Goal: Ask a question: Seek information or help from site administrators or community

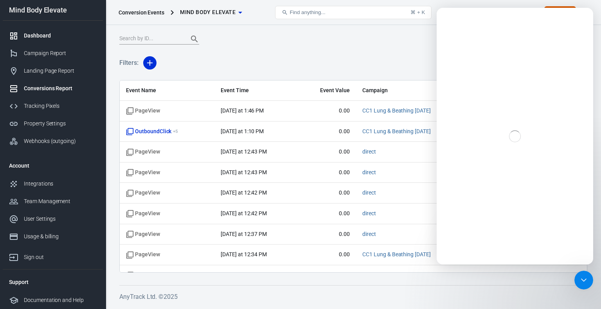
click at [36, 36] on div "Dashboard" at bounding box center [60, 36] width 73 height 8
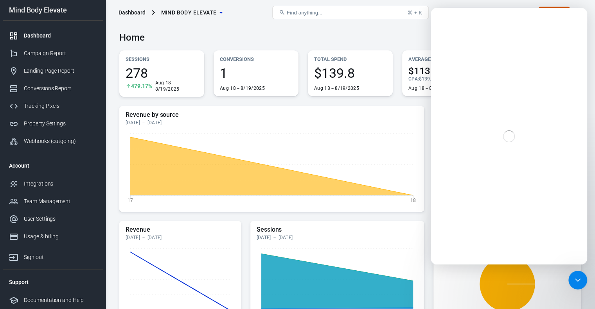
click at [36, 36] on div "Dashboard" at bounding box center [60, 36] width 73 height 8
click at [524, 86] on div "Intercom messenger" at bounding box center [509, 136] width 156 height 257
click at [571, 278] on div "Close Intercom Messenger" at bounding box center [576, 279] width 19 height 19
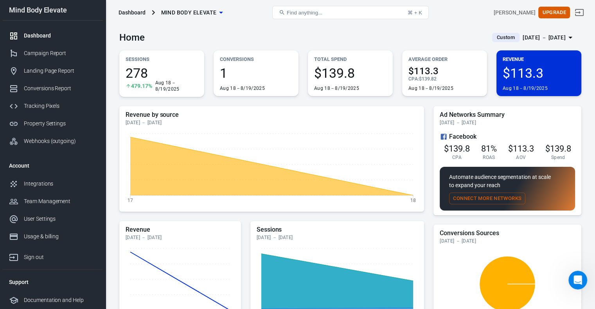
click at [284, 75] on span "1" at bounding box center [256, 72] width 72 height 13
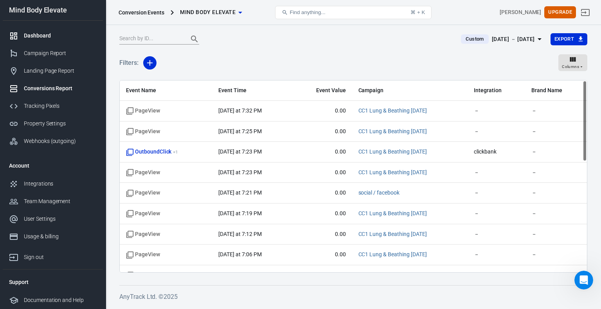
click at [39, 36] on div "Dashboard" at bounding box center [60, 36] width 73 height 8
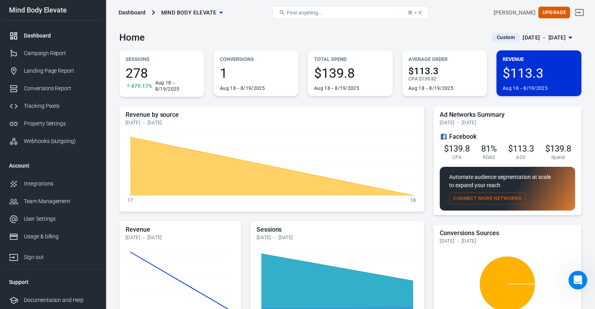
click at [39, 36] on div "Dashboard" at bounding box center [60, 36] width 73 height 8
click at [564, 39] on div "[DATE] － [DATE]" at bounding box center [543, 38] width 43 height 10
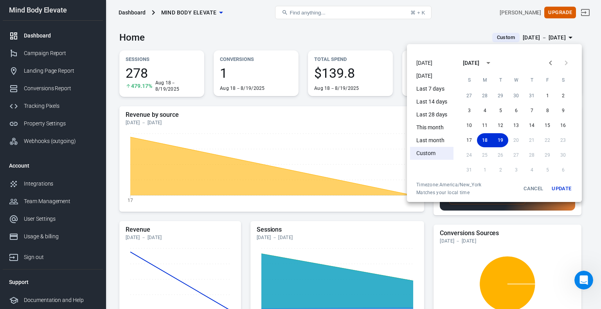
click at [421, 66] on li "[DATE]" at bounding box center [431, 63] width 43 height 13
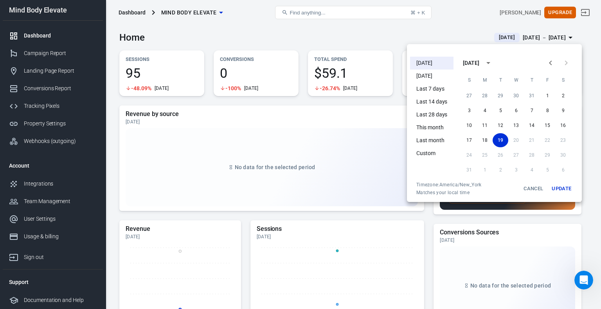
click at [225, 30] on div at bounding box center [300, 154] width 601 height 309
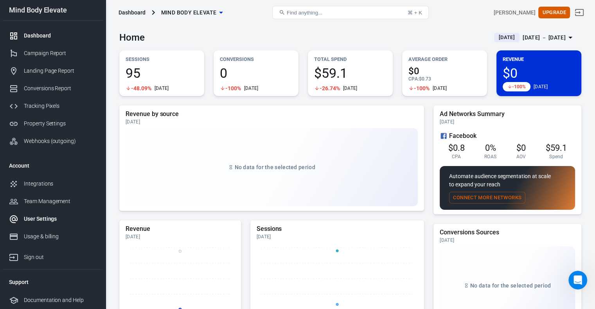
click at [40, 223] on div "User Settings" at bounding box center [60, 219] width 73 height 8
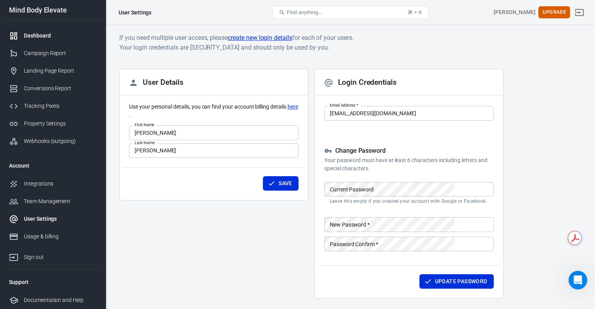
click at [23, 32] on div at bounding box center [16, 35] width 15 height 9
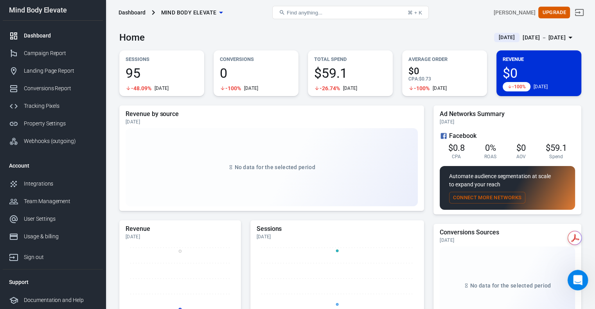
click at [572, 278] on icon "Open Intercom Messenger" at bounding box center [576, 279] width 13 height 13
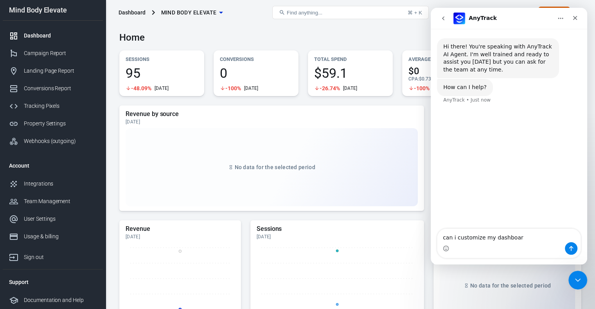
type textarea "can i customize my dashboard"
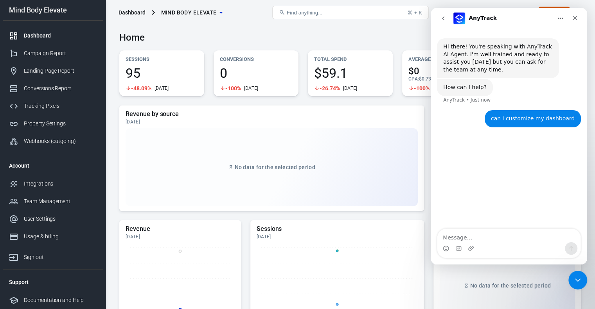
click at [478, 130] on div "can i customize my dashboard [PERSON_NAME] • Just now" at bounding box center [509, 123] width 144 height 27
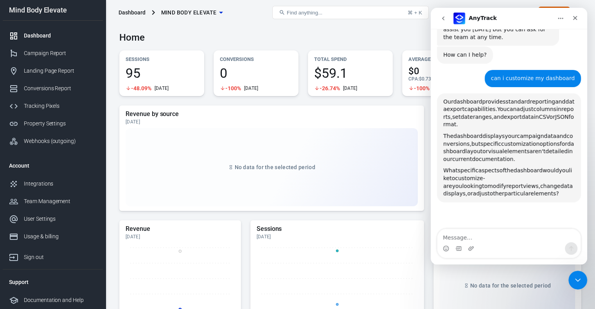
scroll to position [75, 0]
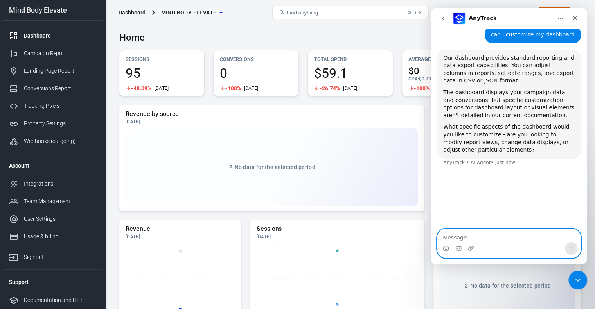
click at [452, 237] on textarea "Message…" at bounding box center [508, 235] width 143 height 13
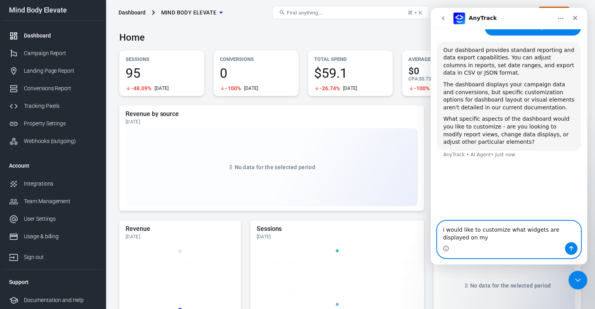
scroll to position [67, 0]
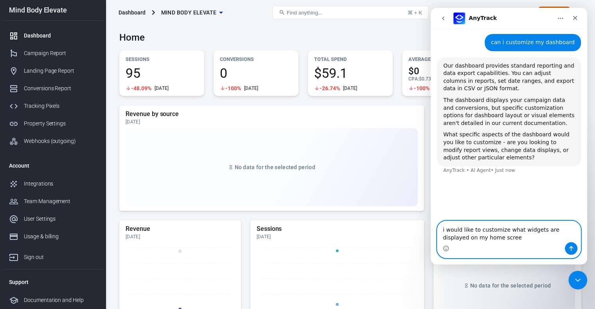
type textarea "i would like to customize what widgets are displayed on my home screen"
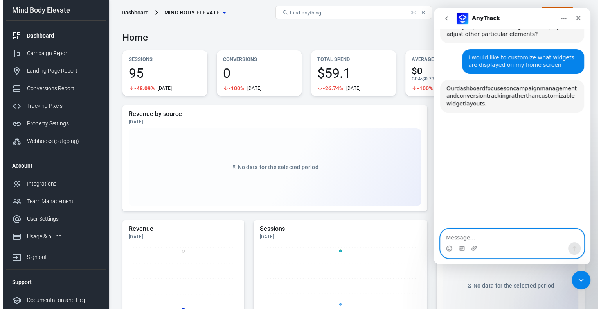
scroll to position [214, 0]
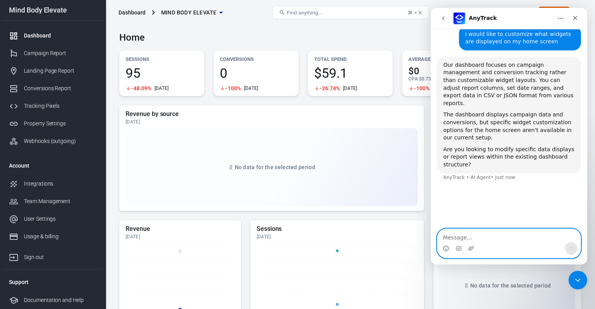
click at [452, 237] on textarea "Message…" at bounding box center [508, 235] width 143 height 13
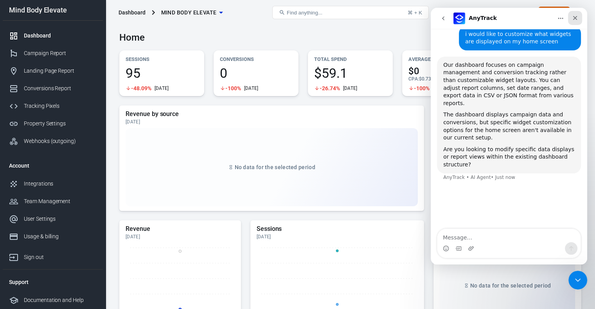
click at [574, 18] on icon "Close" at bounding box center [575, 18] width 4 height 4
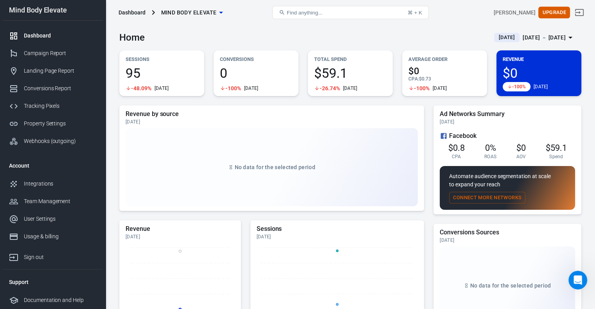
click at [173, 69] on span "95" at bounding box center [162, 72] width 72 height 13
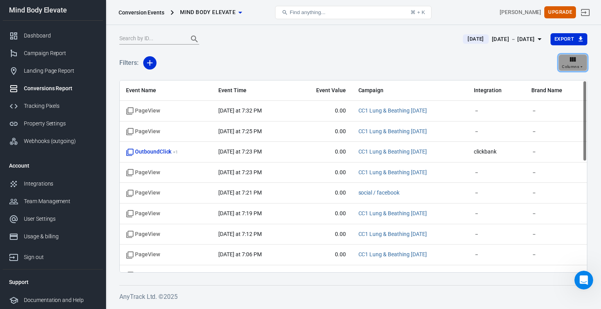
click at [572, 66] on span "Columns" at bounding box center [570, 66] width 17 height 7
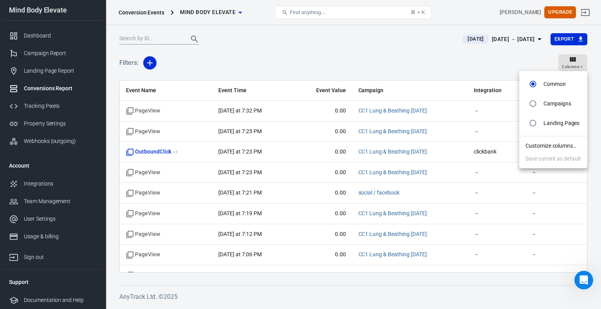
click at [468, 65] on div at bounding box center [300, 154] width 601 height 309
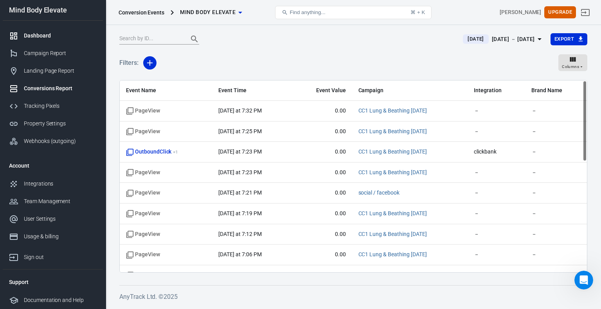
click at [53, 36] on div "Dashboard" at bounding box center [60, 36] width 73 height 8
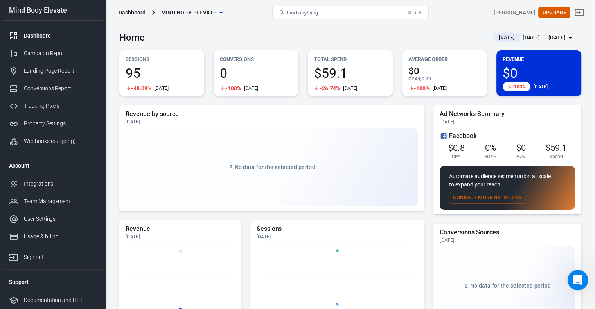
click at [576, 282] on icon "Open Intercom Messenger" at bounding box center [576, 279] width 13 height 13
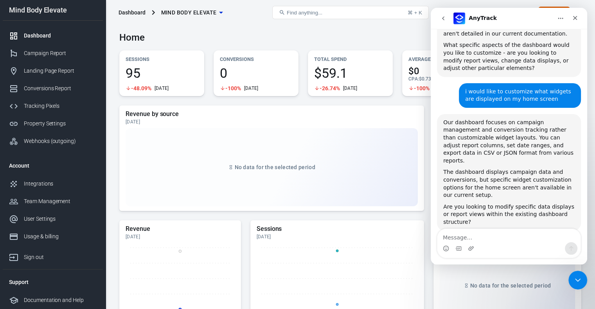
scroll to position [168, 0]
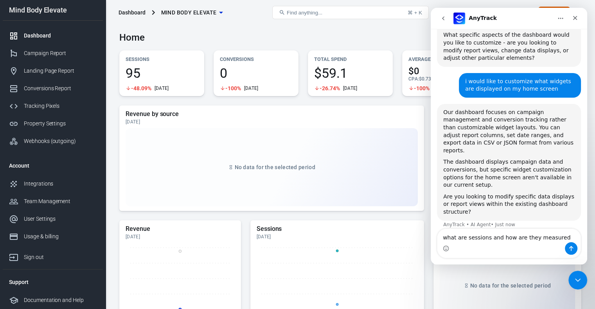
type textarea "what are sessions and how are they measured?"
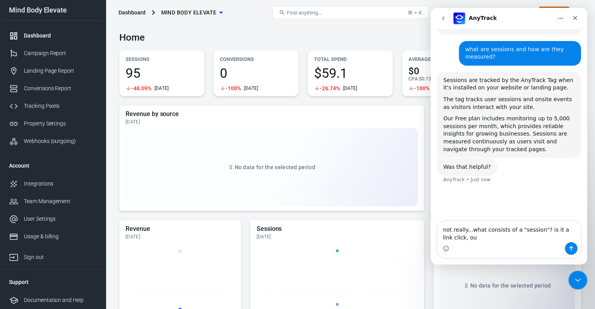
scroll to position [353, 0]
type textarea "not really...what consists of a "session"? is it a link click, outboundclick, e…"
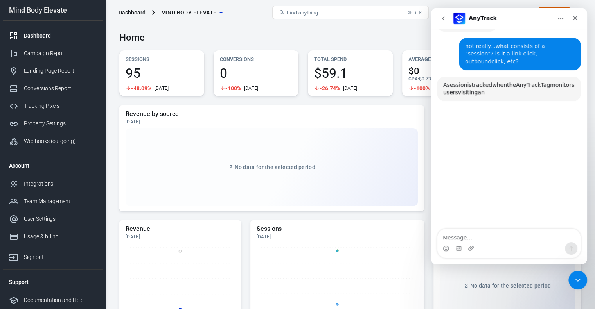
scroll to position [502, 0]
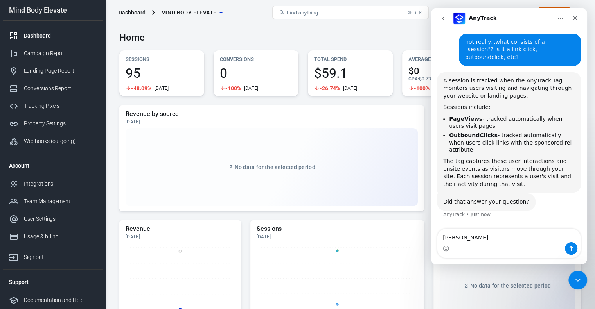
type textarea "better"
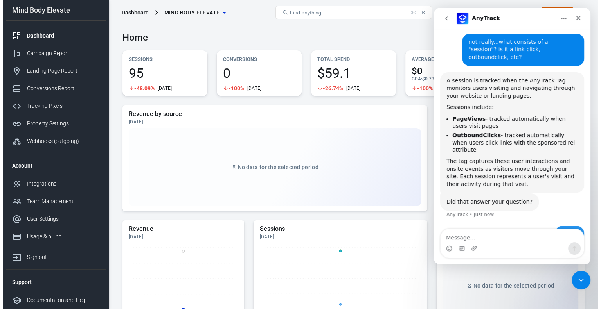
scroll to position [527, 0]
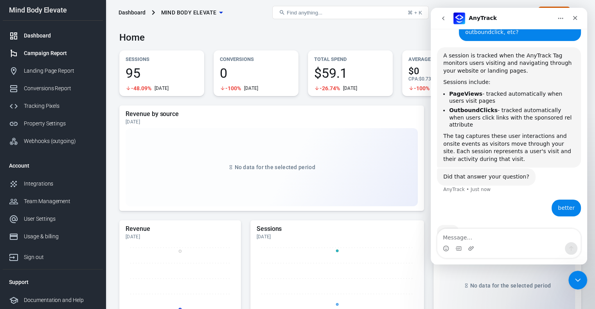
click at [34, 53] on div "Campaign Report" at bounding box center [60, 53] width 73 height 8
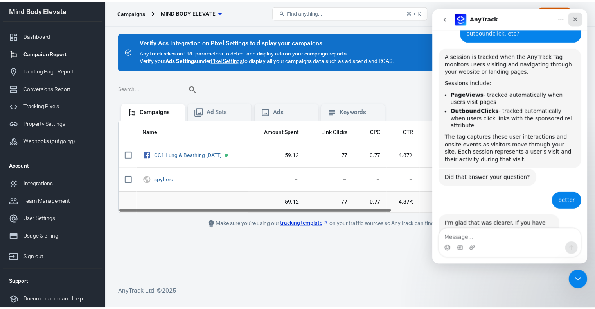
scroll to position [540, 0]
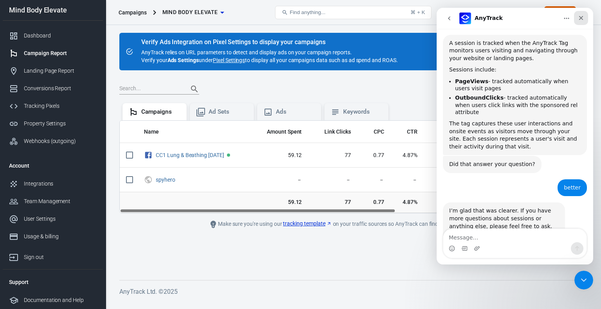
click at [578, 18] on icon "Close" at bounding box center [581, 18] width 6 height 6
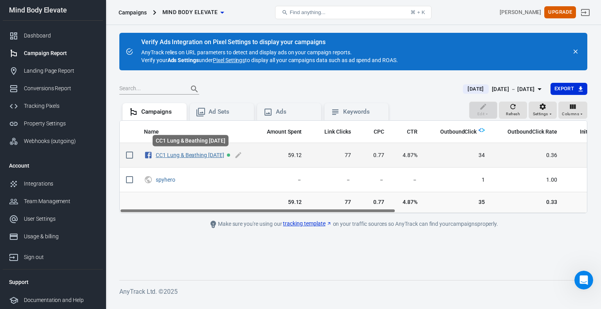
click at [194, 156] on link "CC1 Lung & Beathing [DATE]" at bounding box center [190, 155] width 68 height 6
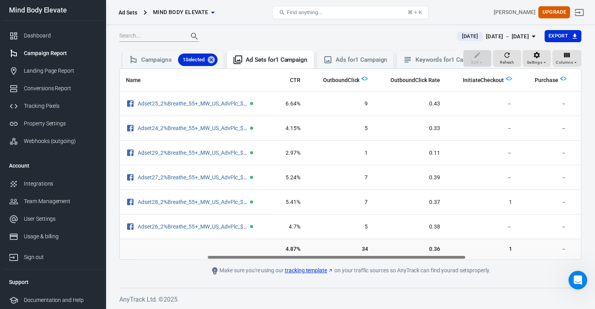
scroll to position [0, 155]
drag, startPoint x: 371, startPoint y: 258, endPoint x: 459, endPoint y: 244, distance: 88.8
click at [459, 244] on div "Name Amount Spent Link Clicks CPC CTR OutboundClick OutboundClick Rate Initiate…" at bounding box center [350, 164] width 462 height 192
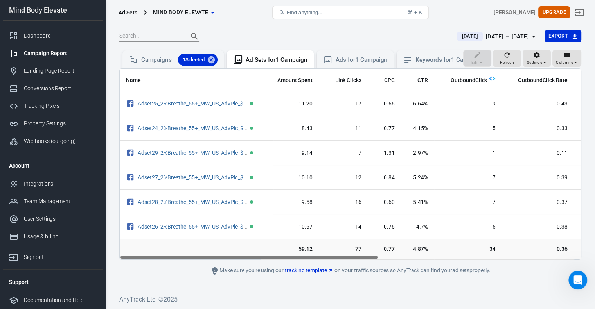
scroll to position [0, 0]
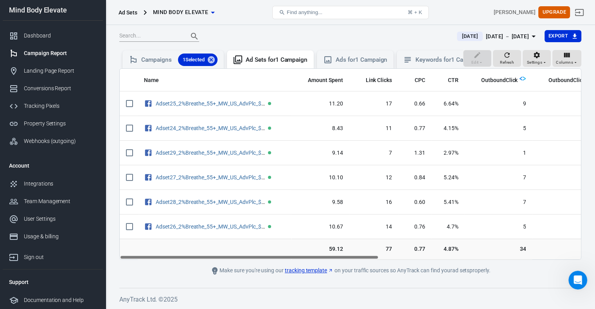
drag, startPoint x: 457, startPoint y: 258, endPoint x: 312, endPoint y: 301, distance: 150.5
click at [312, 301] on div "Verify Ads Integration on Pixel Settings to display your campaigns AnyTrack rel…" at bounding box center [350, 140] width 489 height 337
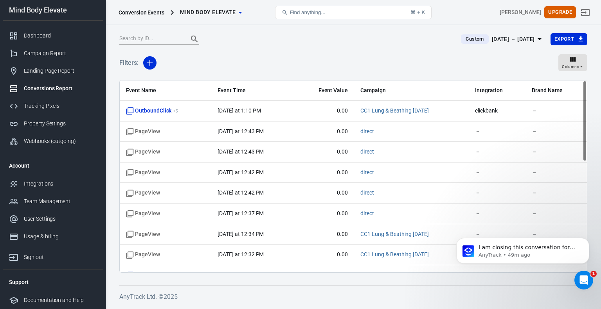
scroll to position [1600, 0]
click at [529, 252] on p "AnyTrack • 49m ago" at bounding box center [528, 255] width 101 height 7
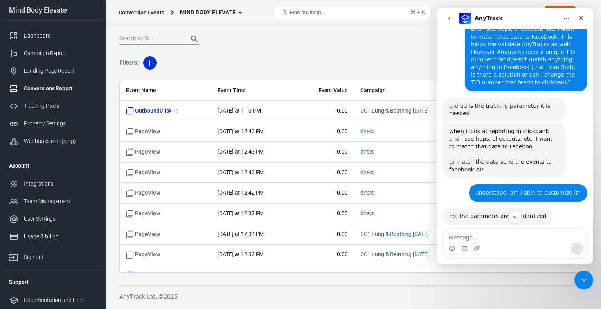
scroll to position [1452, 0]
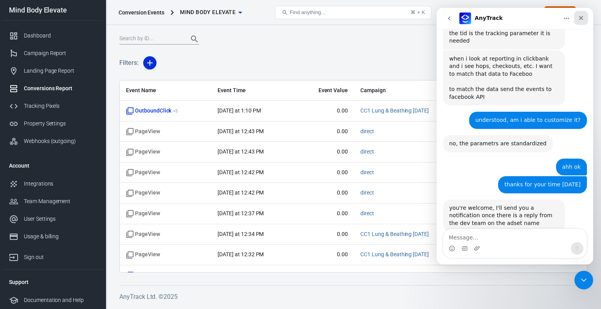
click at [578, 17] on icon "Close" at bounding box center [581, 18] width 6 height 6
